Goal: Task Accomplishment & Management: Use online tool/utility

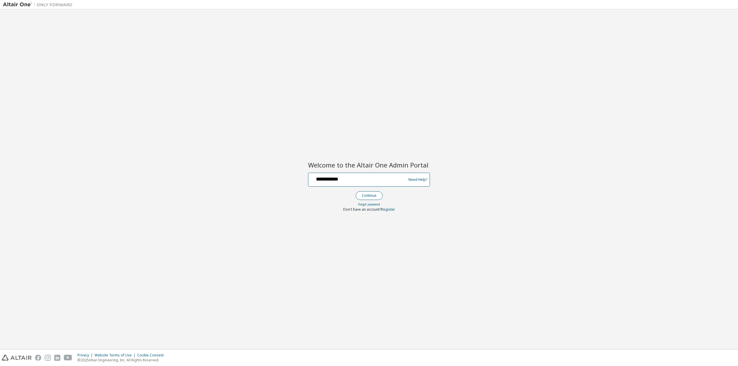
type input "**********"
click at [375, 195] on button "Continue" at bounding box center [368, 195] width 27 height 9
